Goal: Navigation & Orientation: Find specific page/section

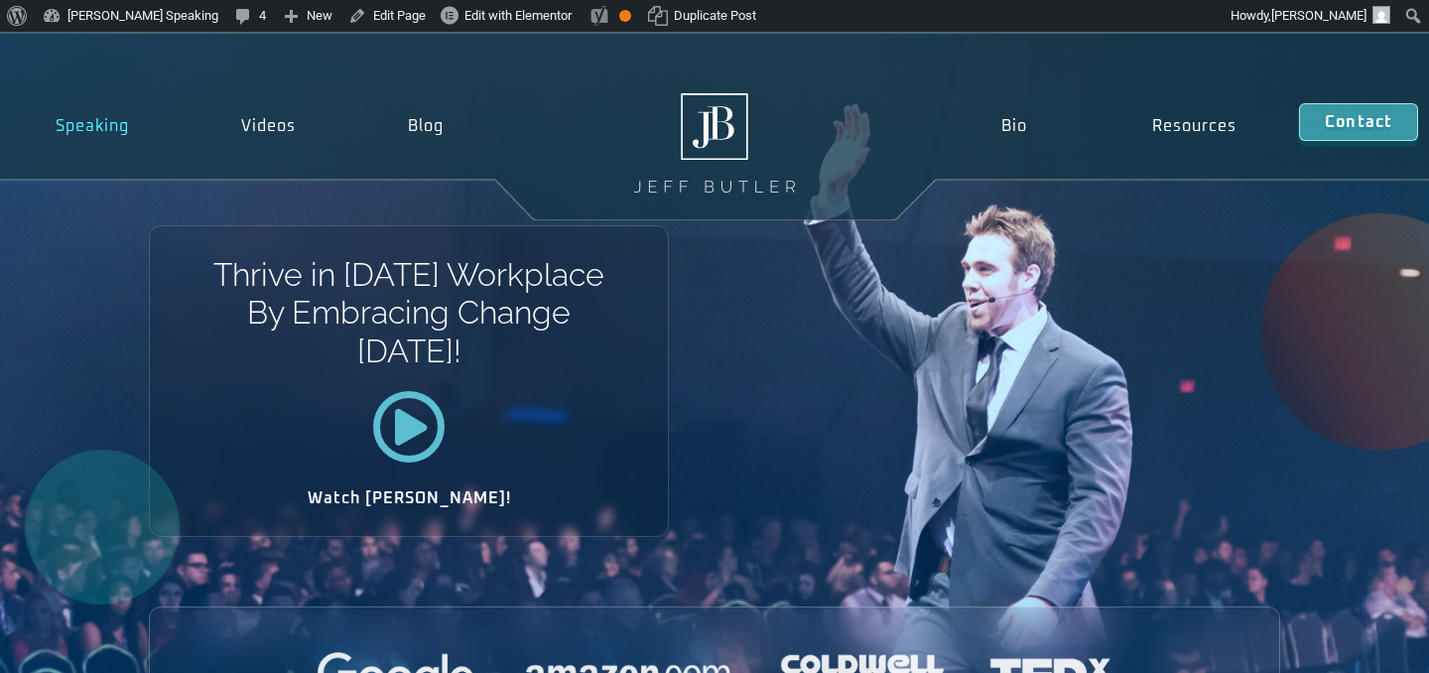
click at [101, 122] on link "Speaking" at bounding box center [93, 126] width 186 height 46
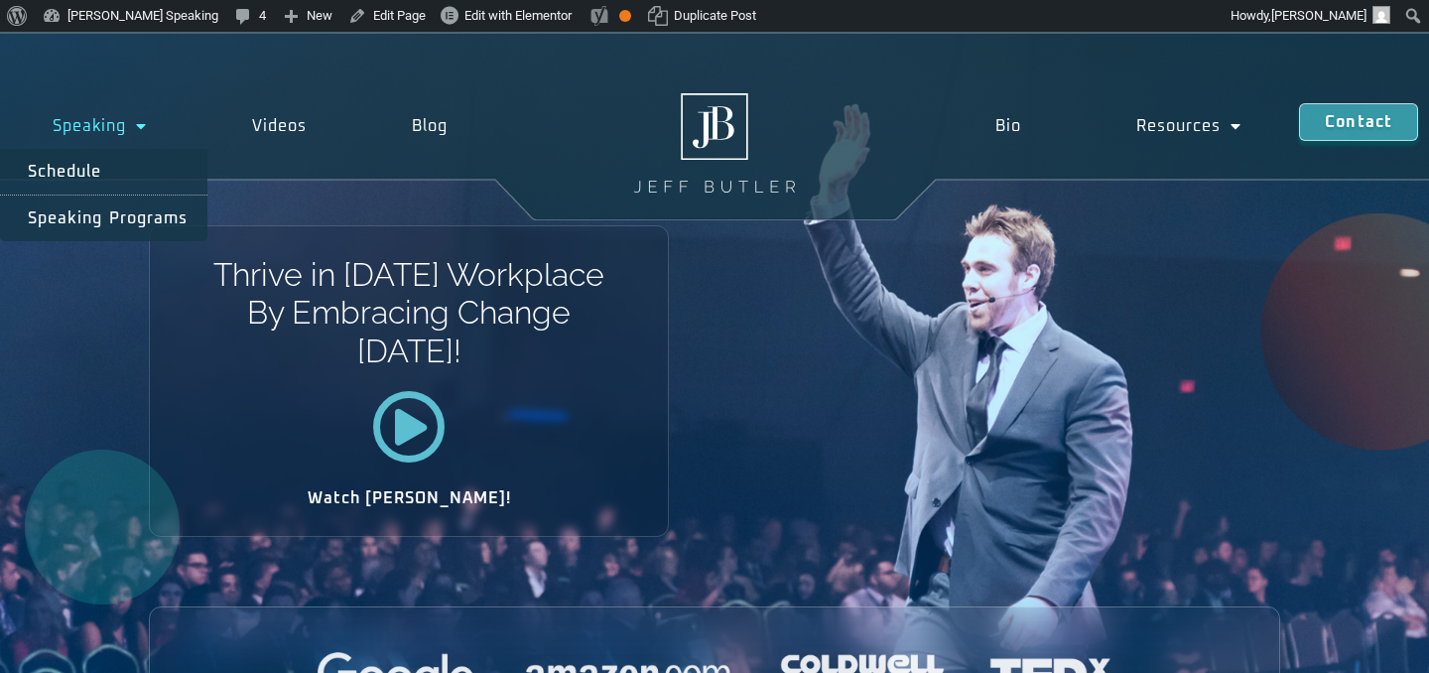
click at [144, 125] on span "Menu" at bounding box center [136, 126] width 21 height 36
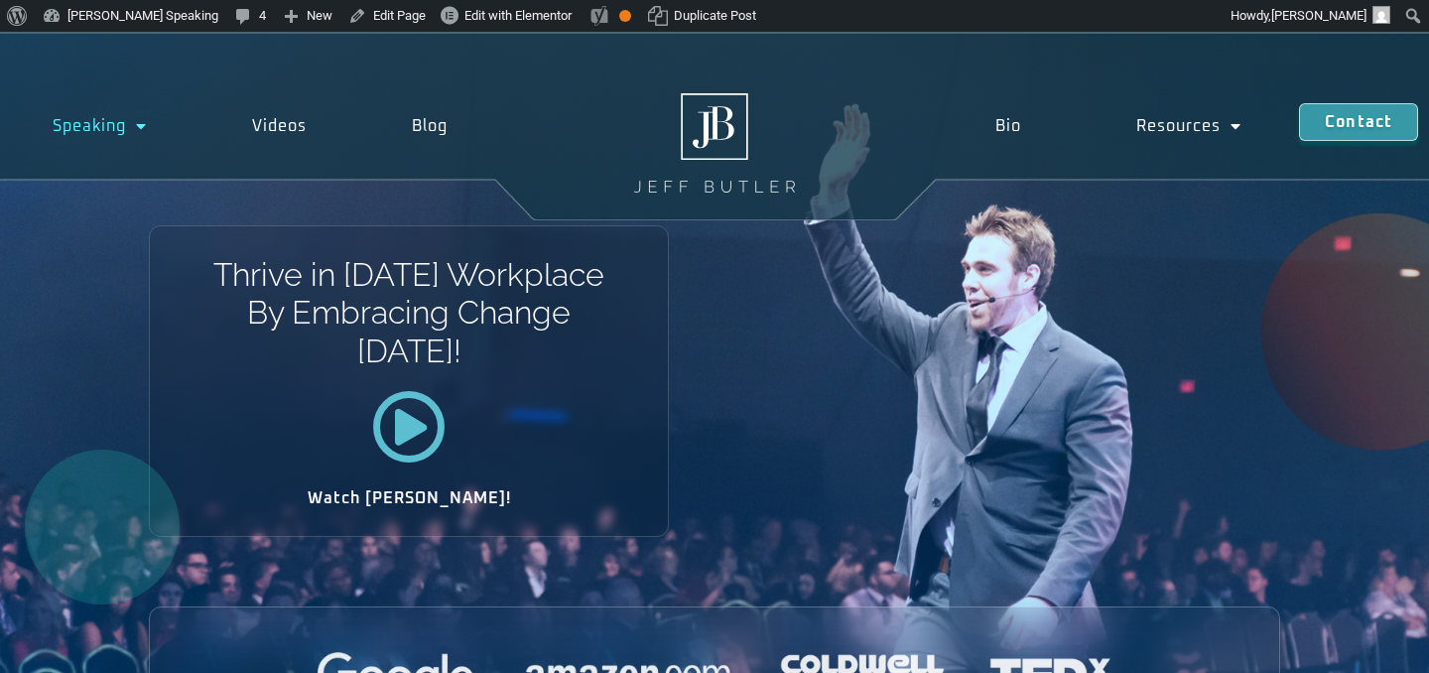
click at [136, 127] on span "Menu" at bounding box center [136, 126] width 21 height 36
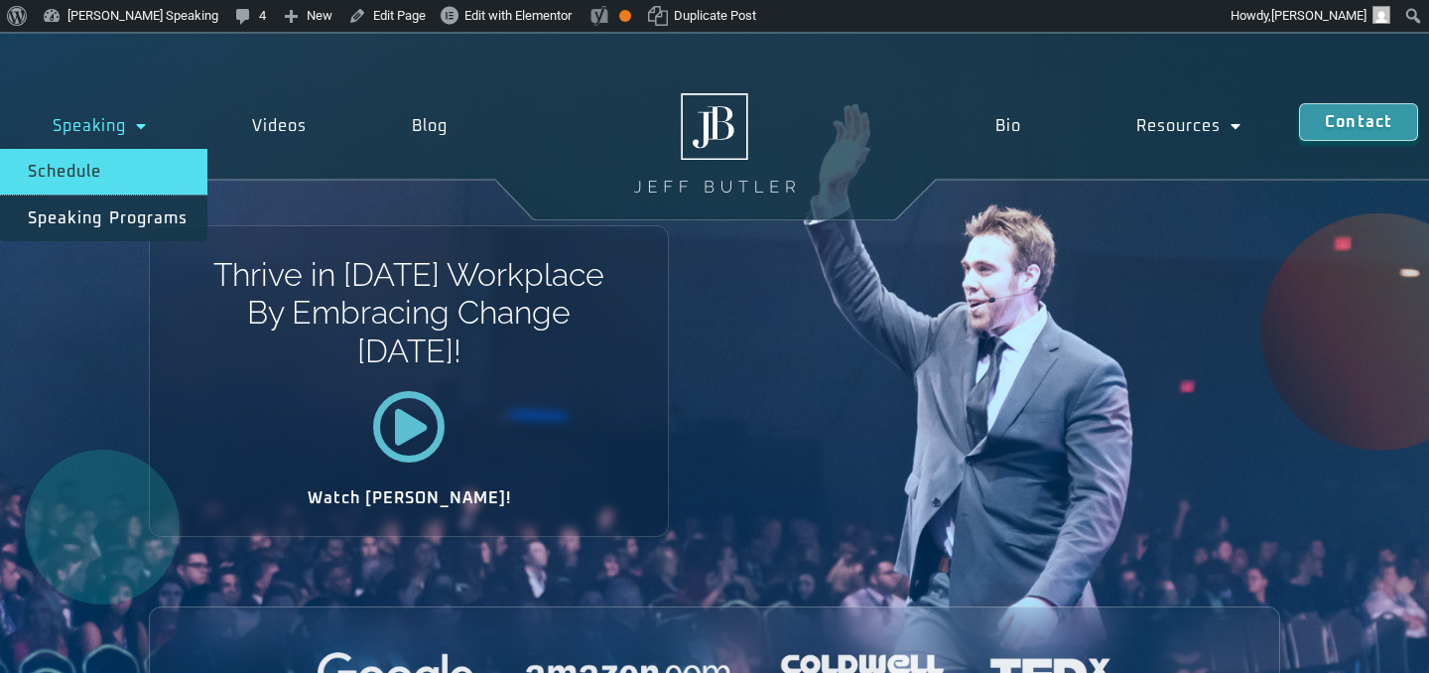
click at [83, 171] on link "Schedule" at bounding box center [103, 172] width 207 height 46
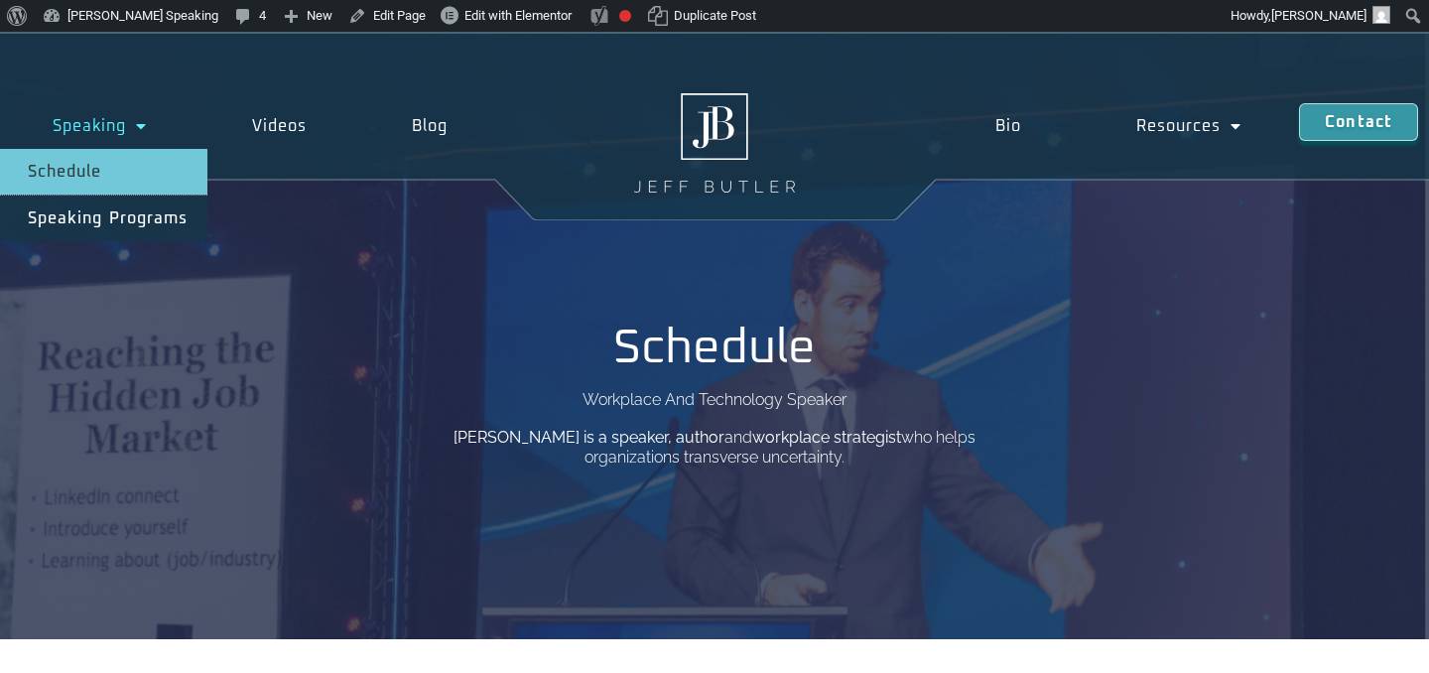
click at [109, 173] on link "Schedule" at bounding box center [103, 172] width 207 height 46
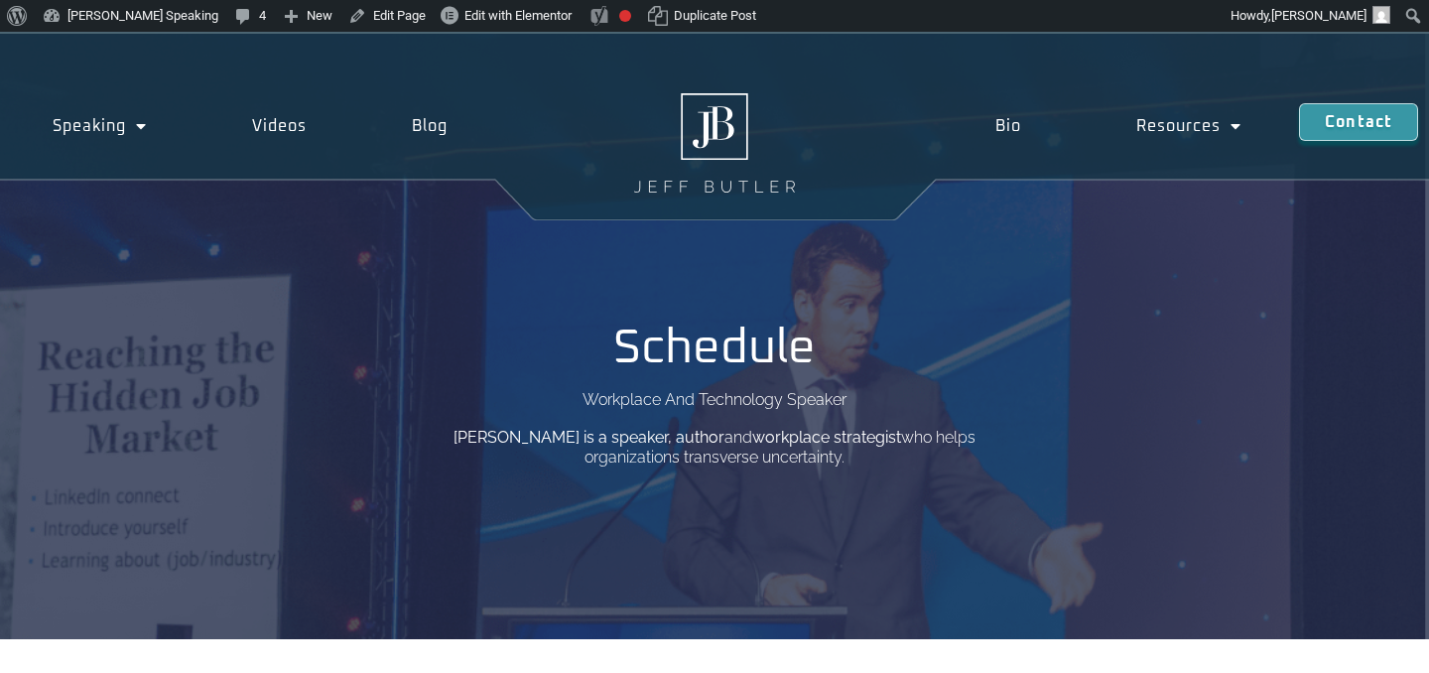
scroll to position [86, 0]
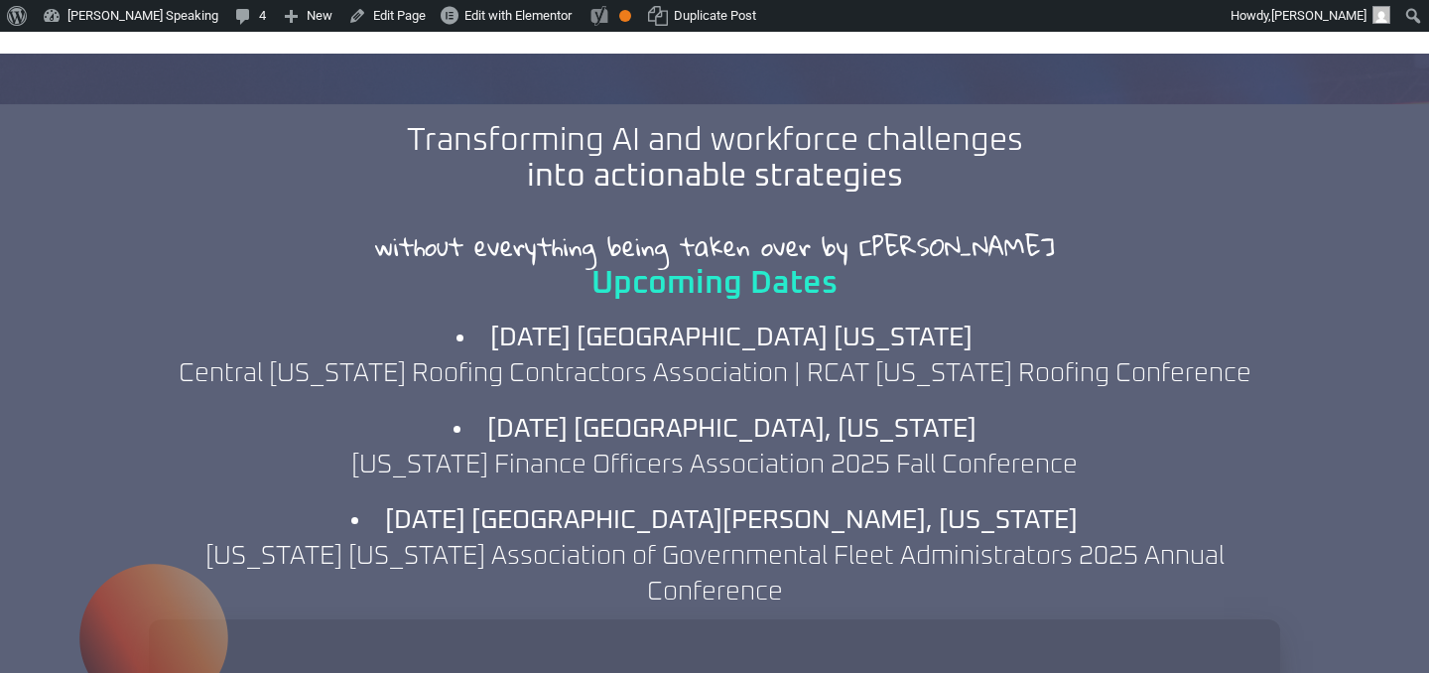
scroll to position [1943, 0]
